Goal: Information Seeking & Learning: Learn about a topic

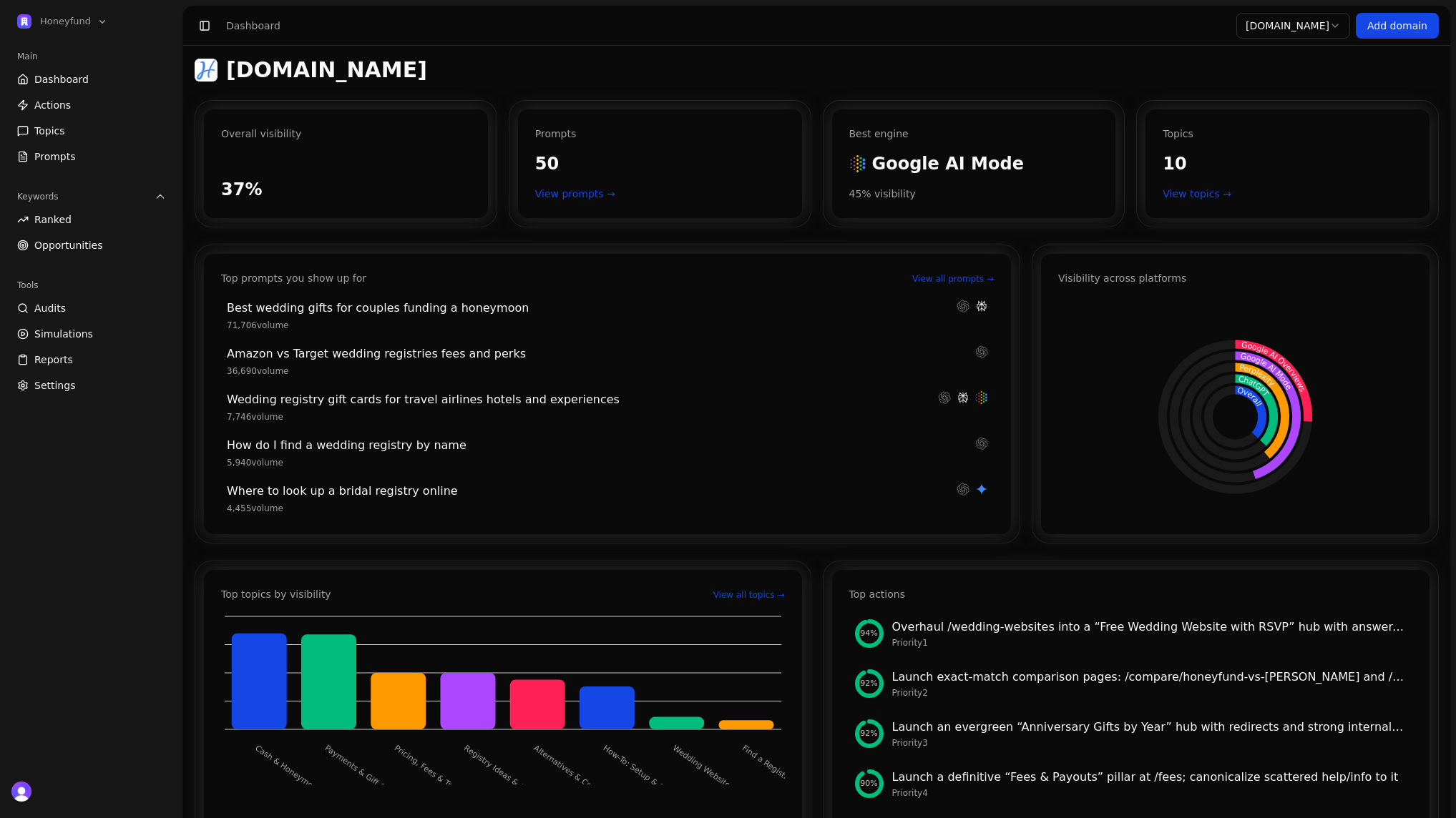
click at [84, 87] on link "Dashboard" at bounding box center [92, 79] width 160 height 23
click at [84, 109] on link "Actions" at bounding box center [92, 105] width 160 height 23
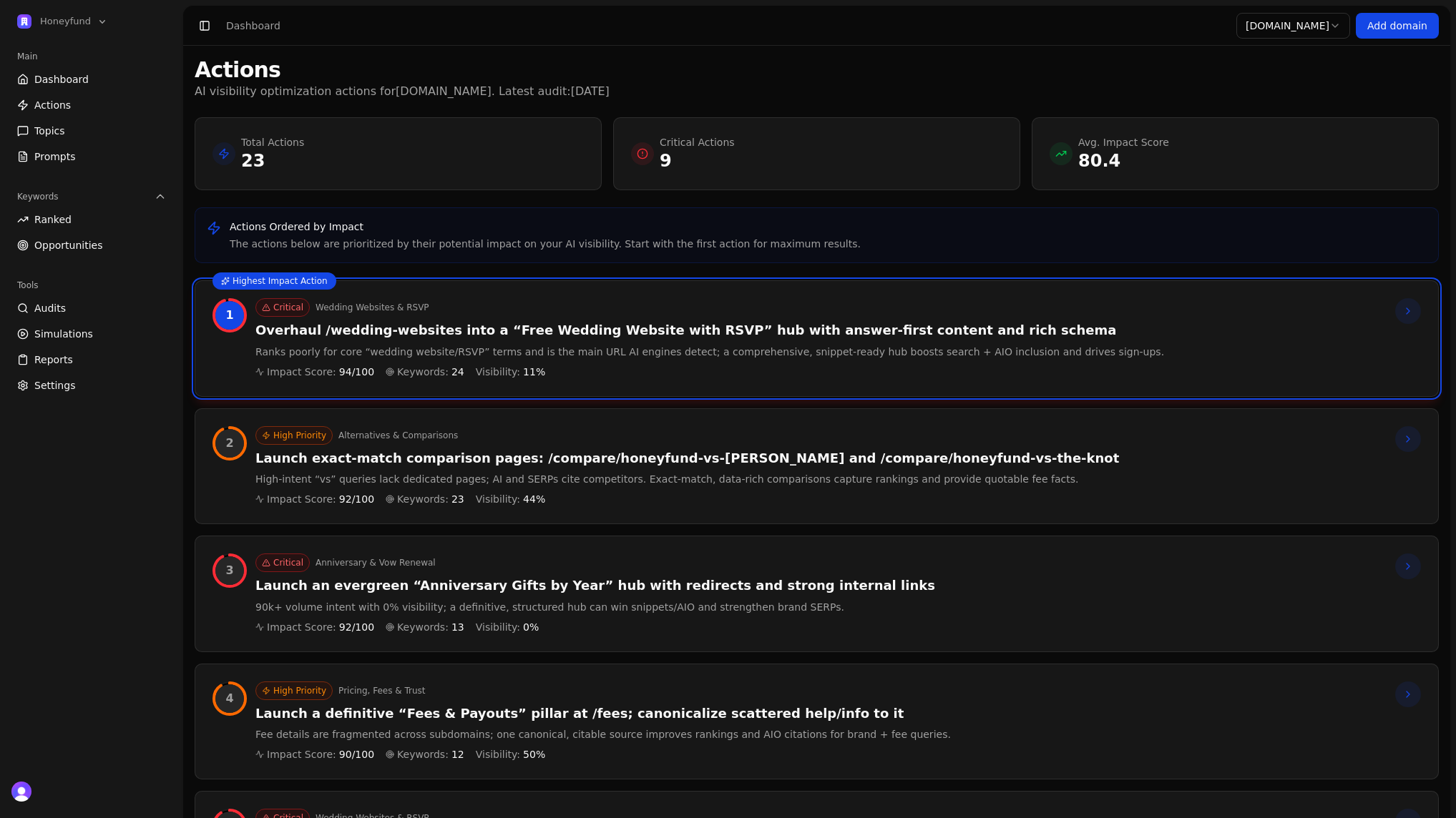
click at [89, 81] on link "Dashboard" at bounding box center [92, 79] width 160 height 23
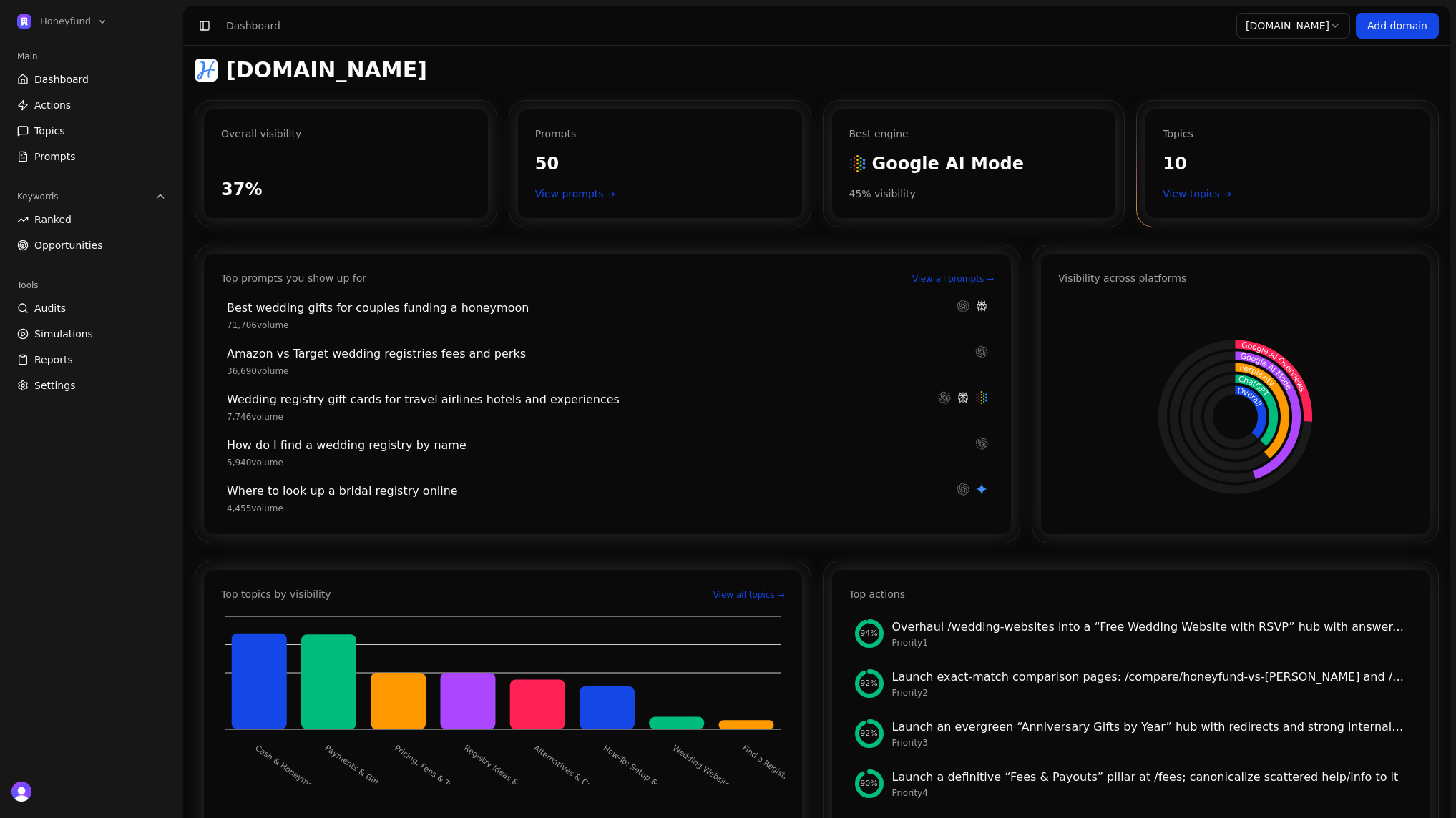
click at [1194, 196] on link "View topics →" at bounding box center [1287, 193] width 250 height 14
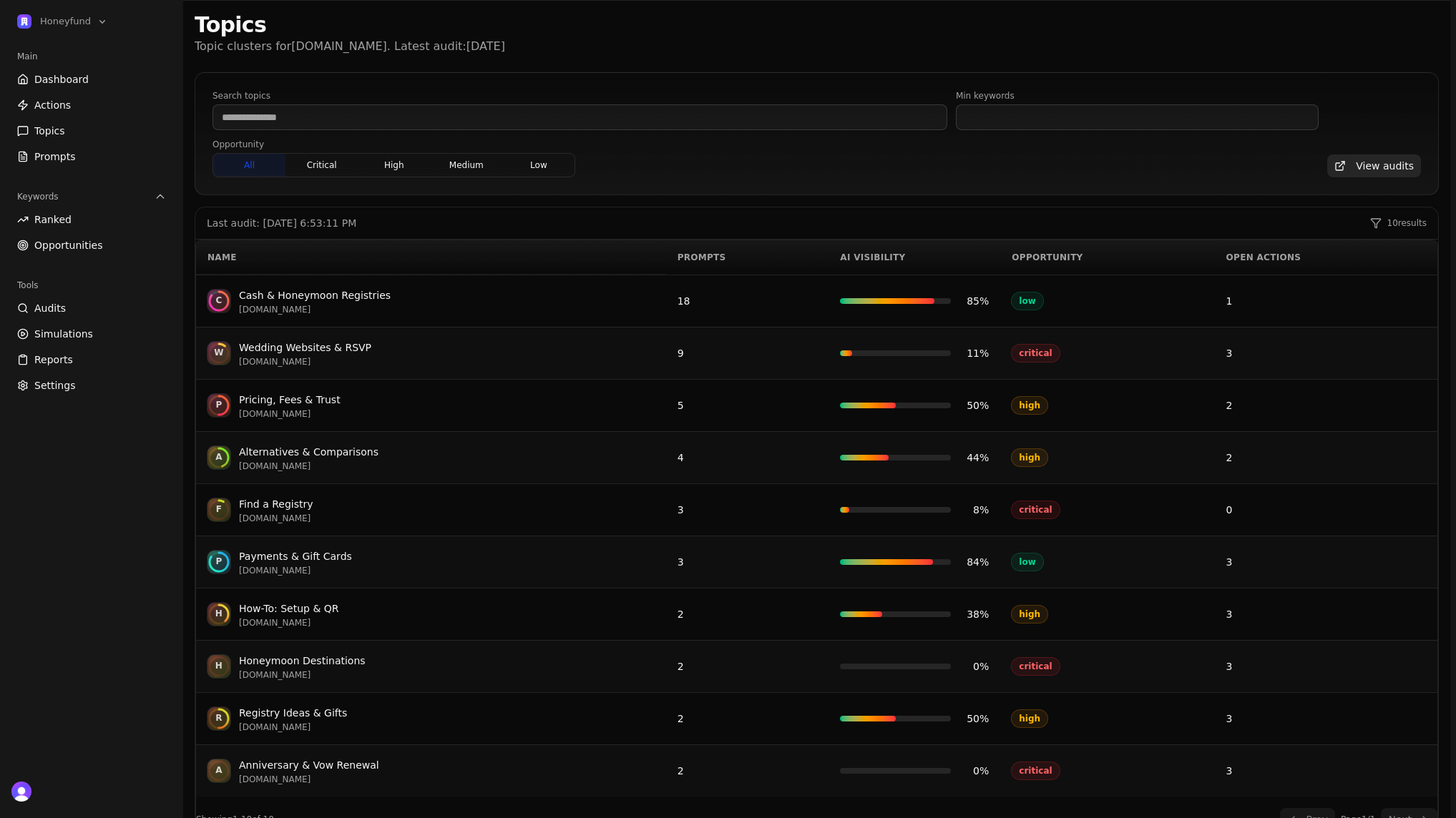
scroll to position [44, 0]
click at [286, 505] on div "Find a Registry" at bounding box center [275, 505] width 73 height 17
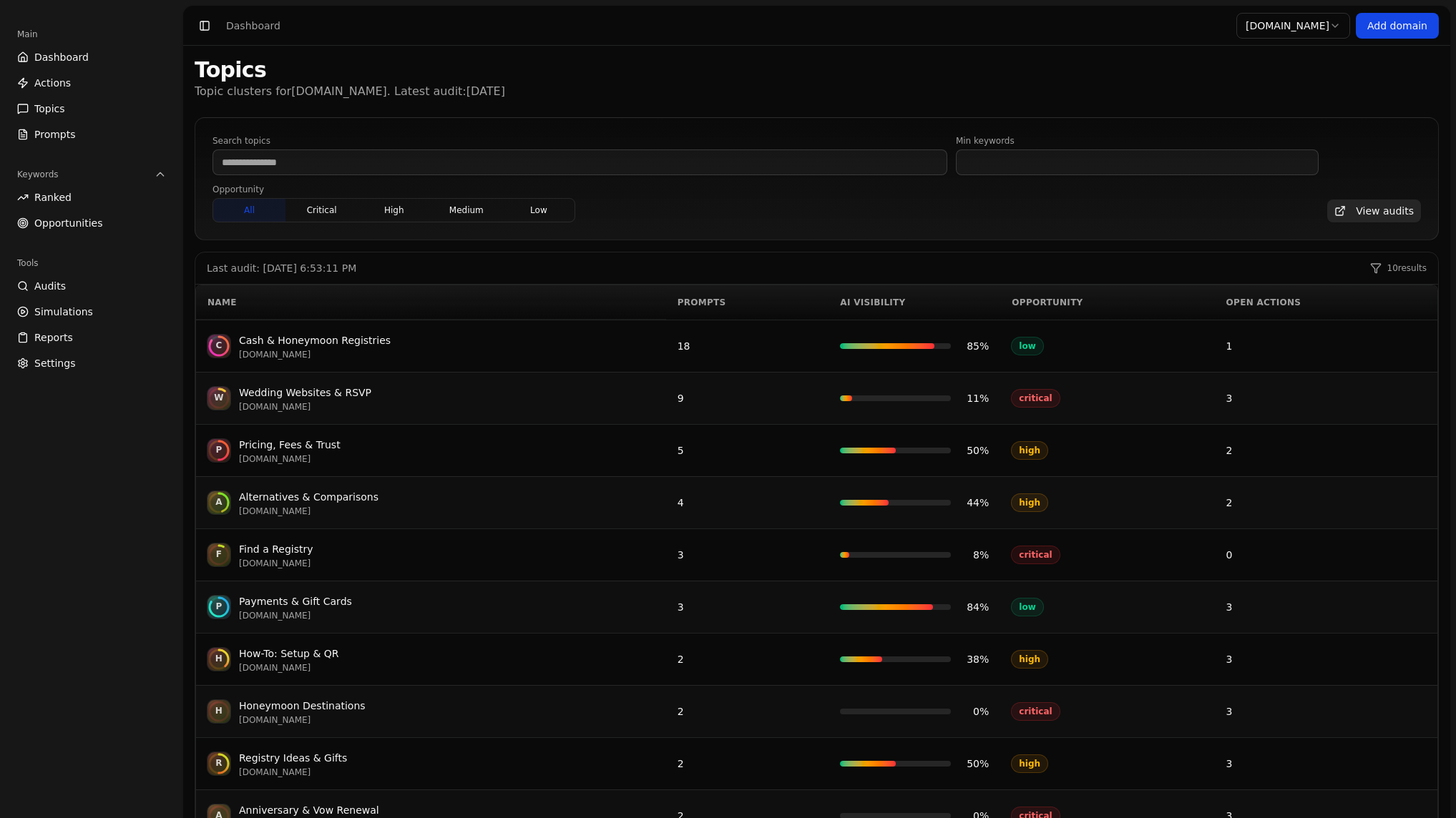
scroll to position [44, 0]
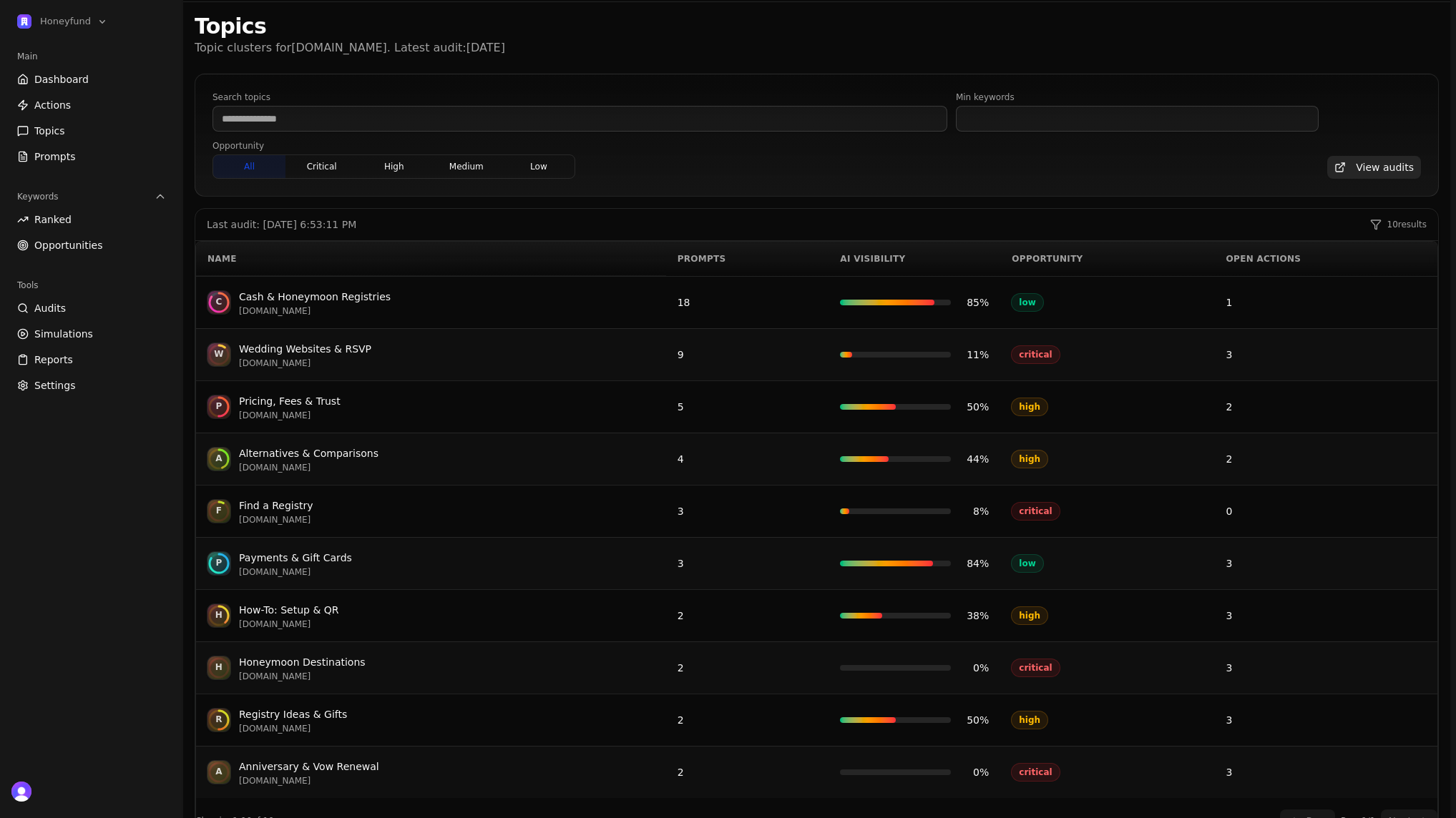
click at [1034, 259] on div "Opportunity" at bounding box center [1107, 259] width 191 height 12
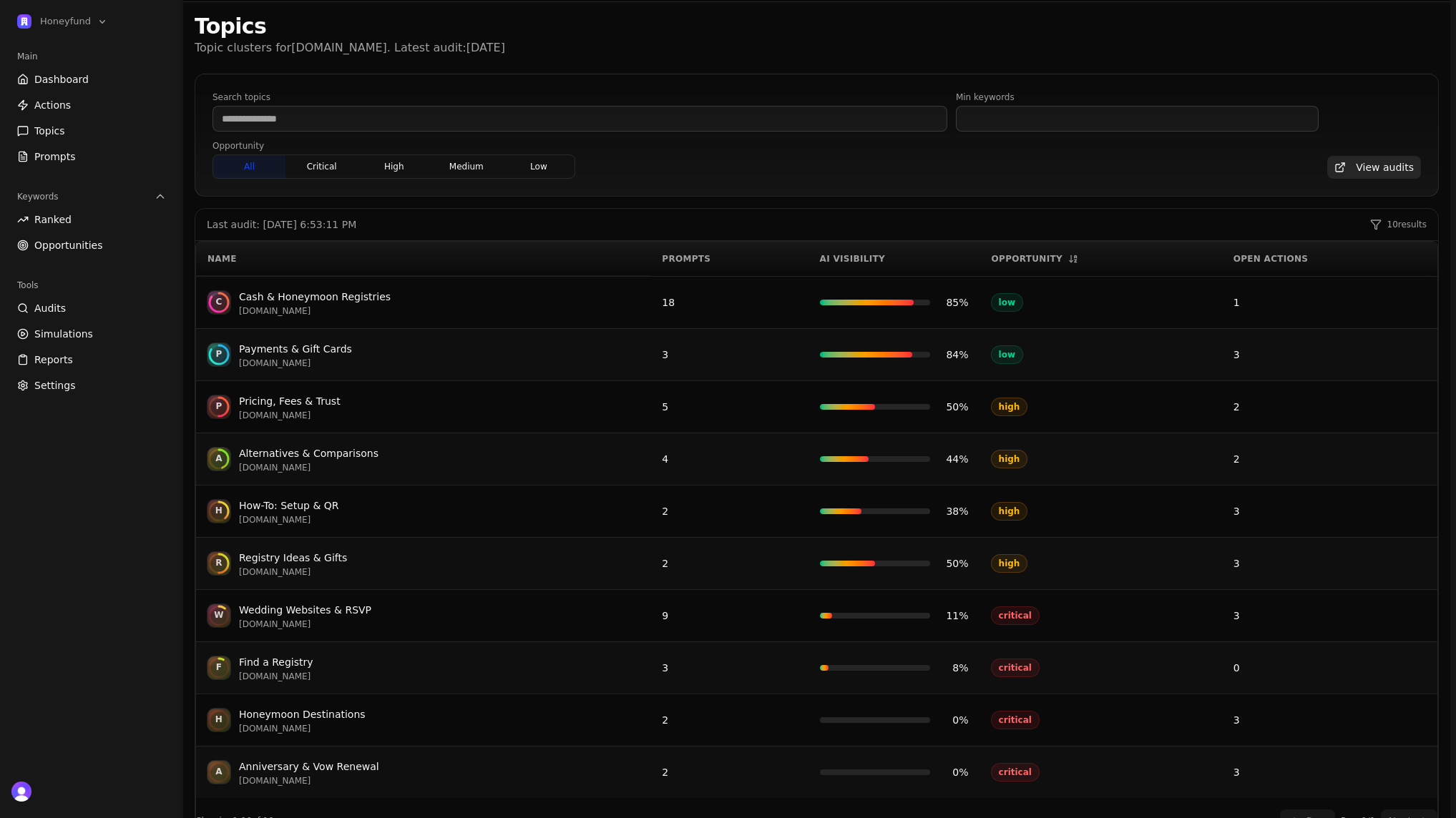
click at [1034, 259] on div "Opportunity" at bounding box center [1100, 259] width 218 height 12
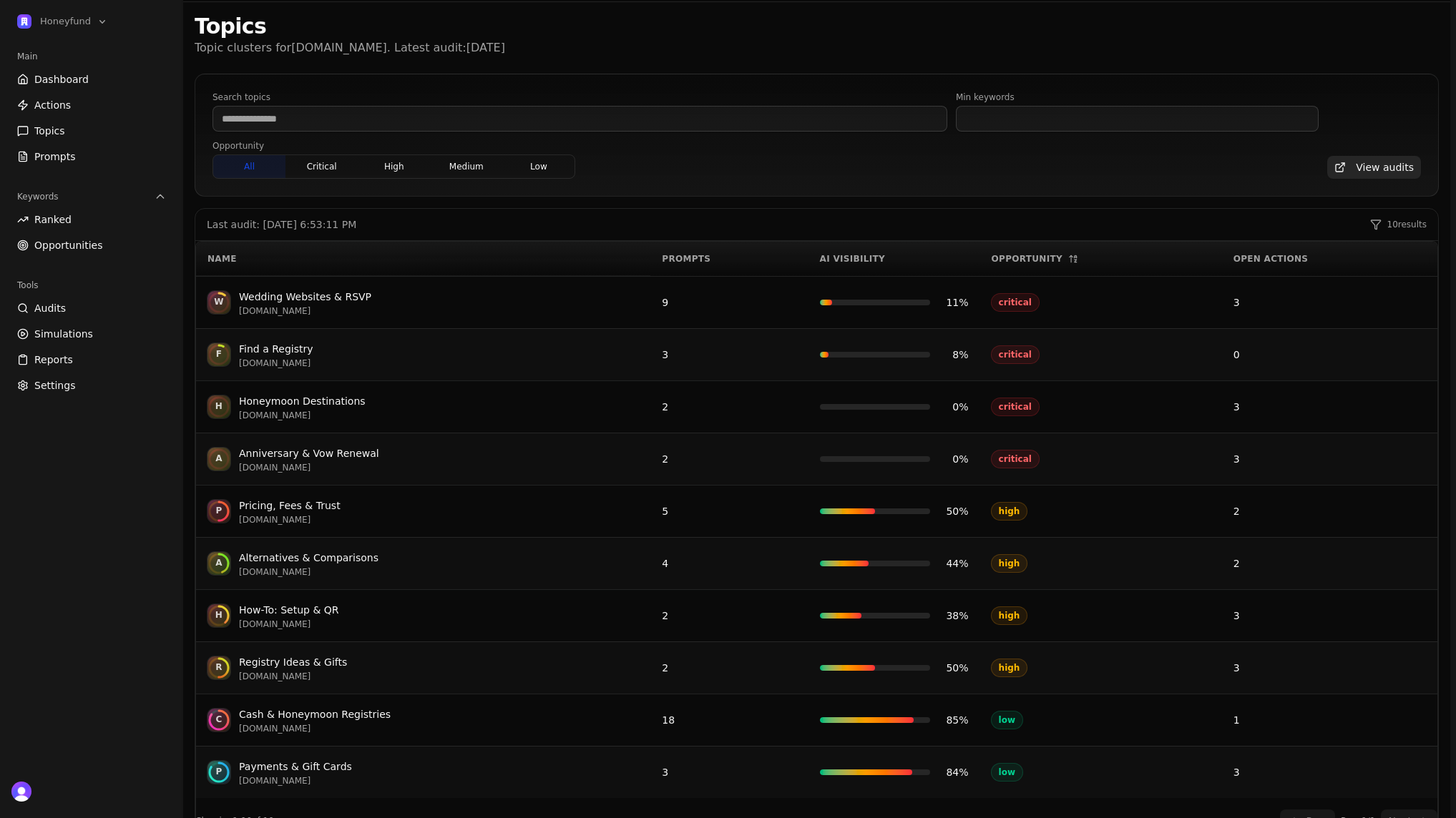
click at [302, 402] on div "Honeymoon Destinations" at bounding box center [302, 401] width 127 height 17
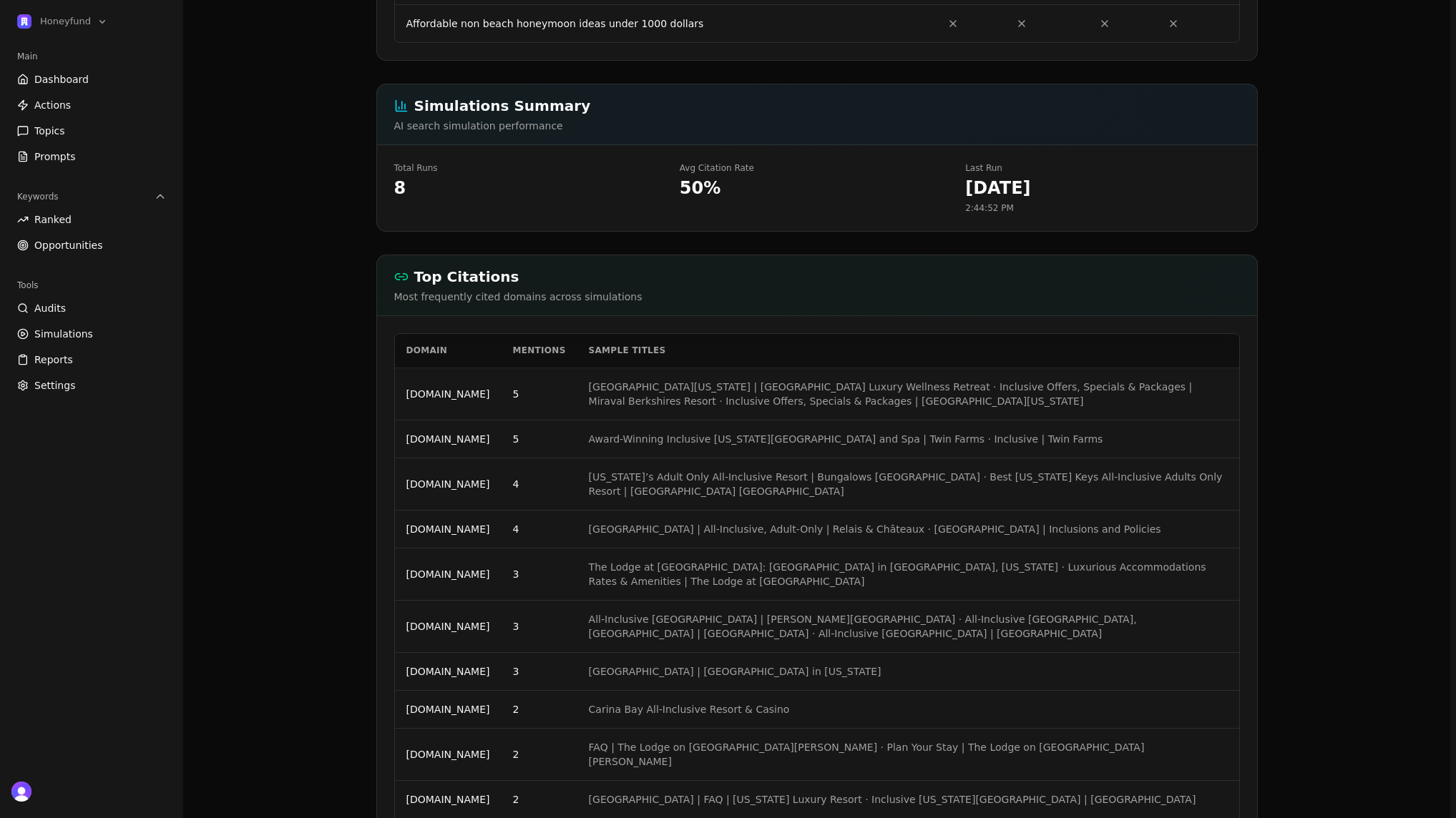
scroll to position [780, 0]
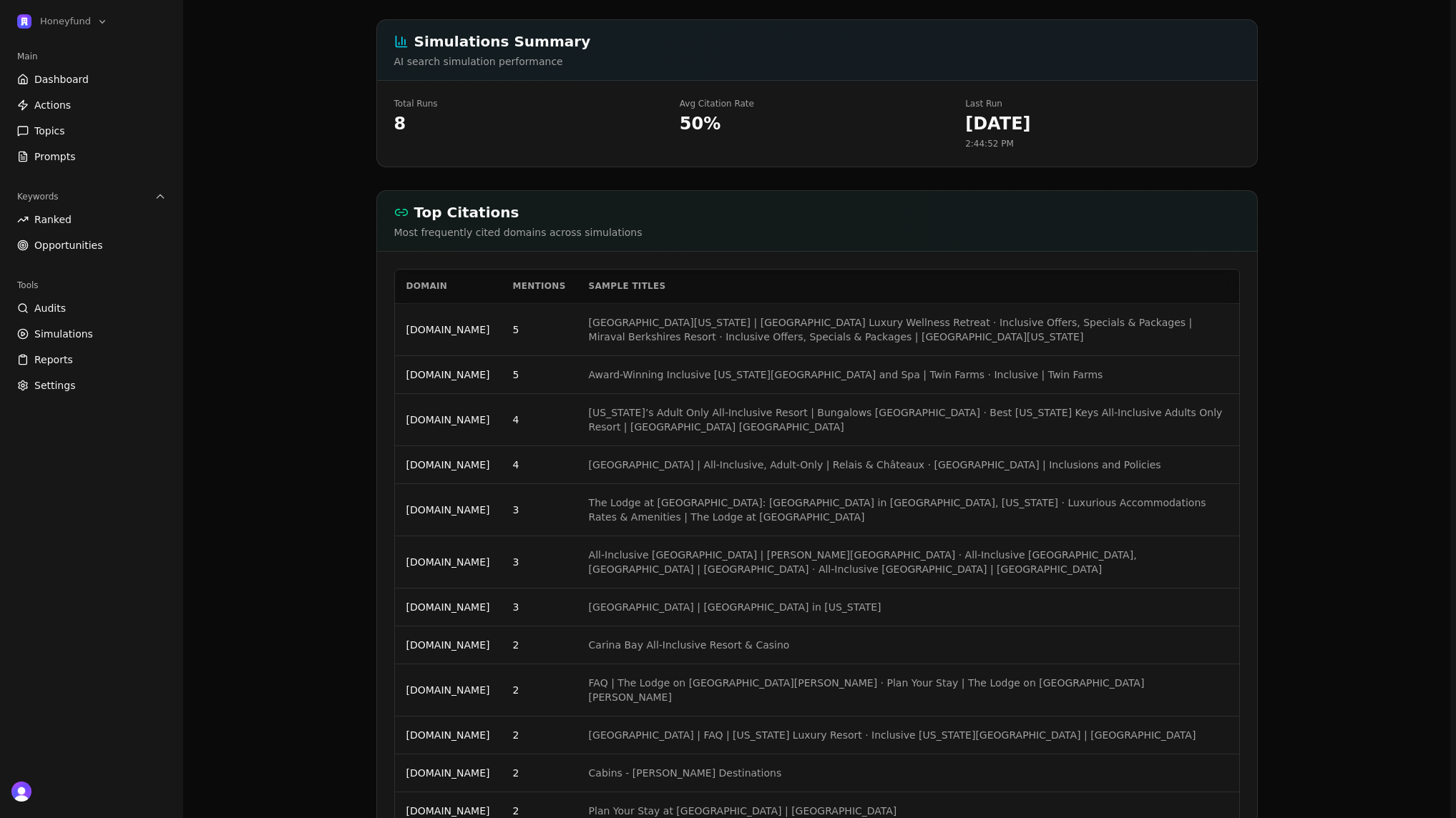
click at [486, 330] on td "miravalresorts.com" at bounding box center [448, 330] width 106 height 52
drag, startPoint x: 477, startPoint y: 379, endPoint x: 511, endPoint y: 379, distance: 34.0
click at [501, 379] on td "twinfarms.com" at bounding box center [448, 374] width 106 height 38
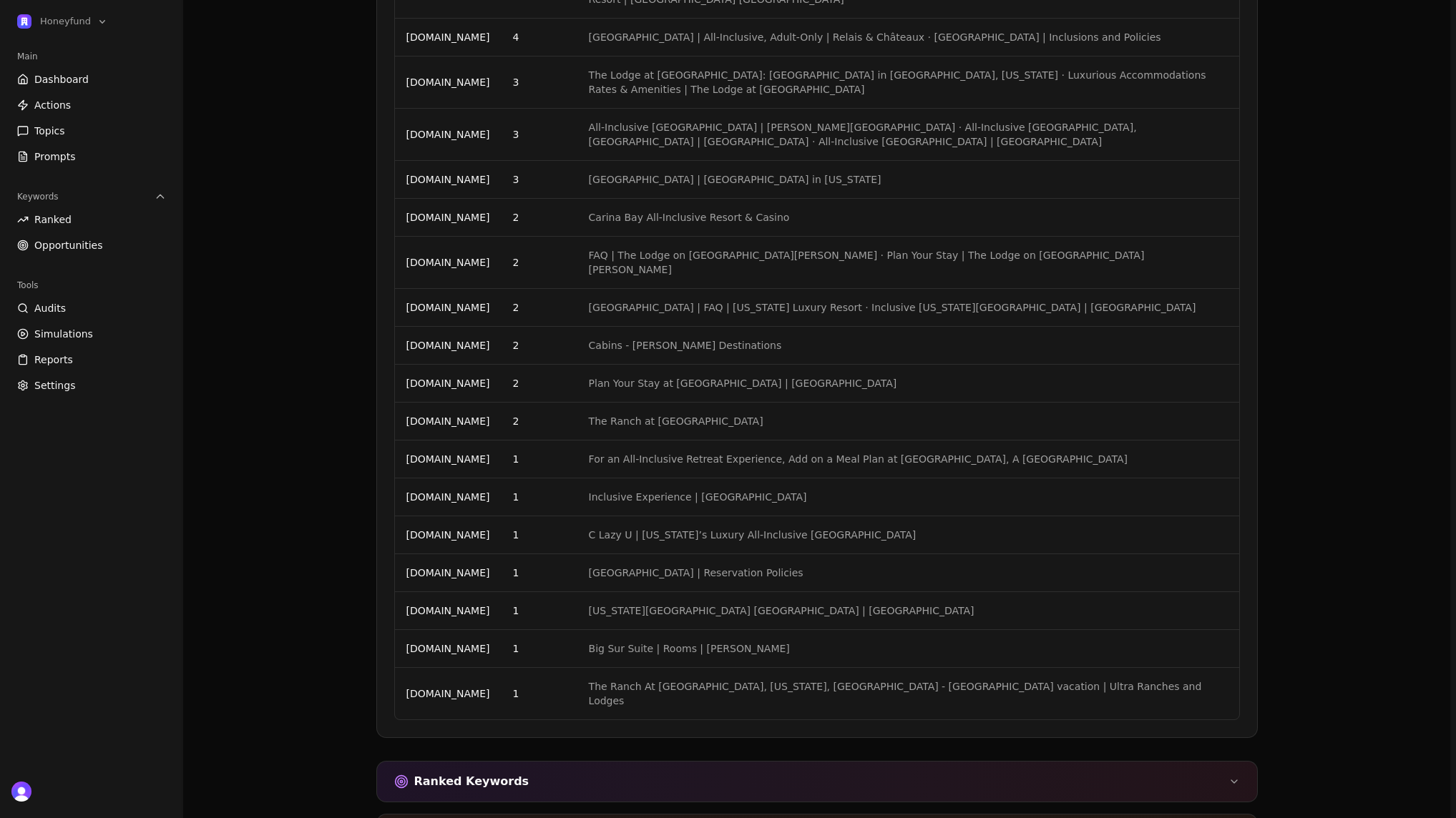
scroll to position [1220, 0]
